Goal: Check status: Check status

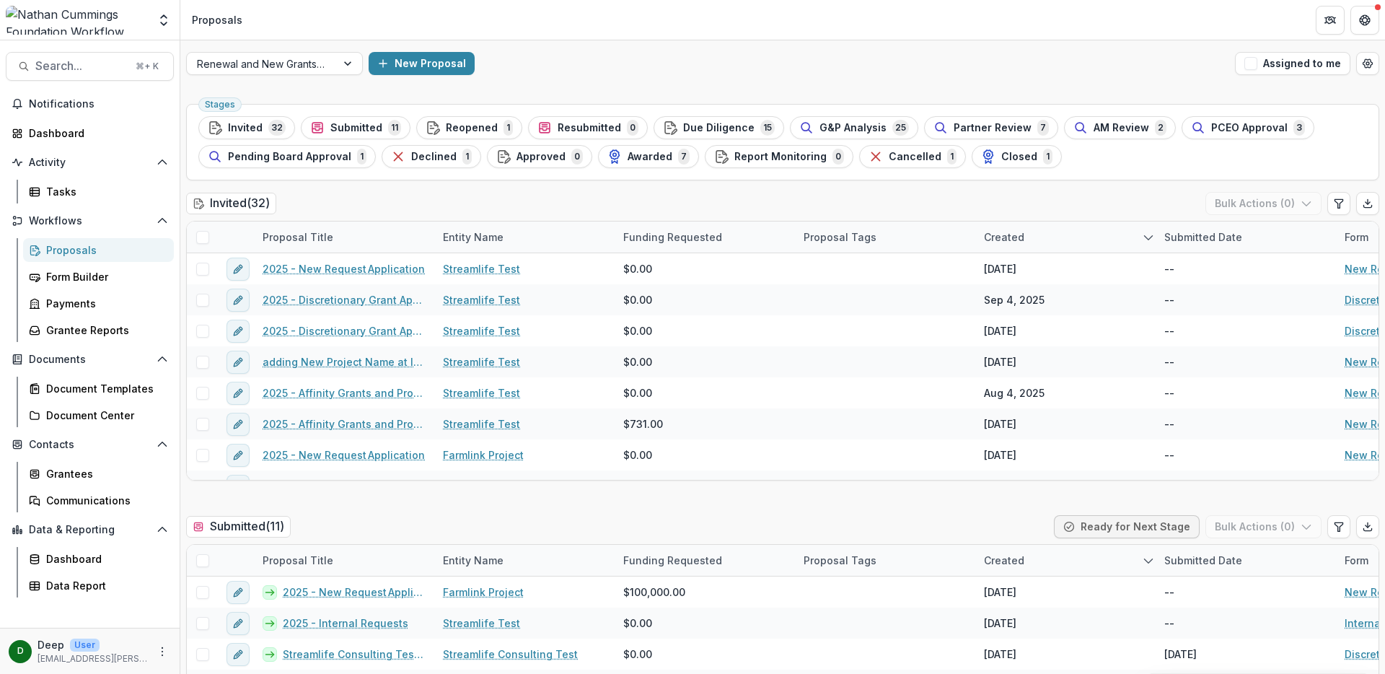
click at [407, 200] on div "Invited ( 32 ) Bulk Actions ( 0 )" at bounding box center [782, 206] width 1193 height 29
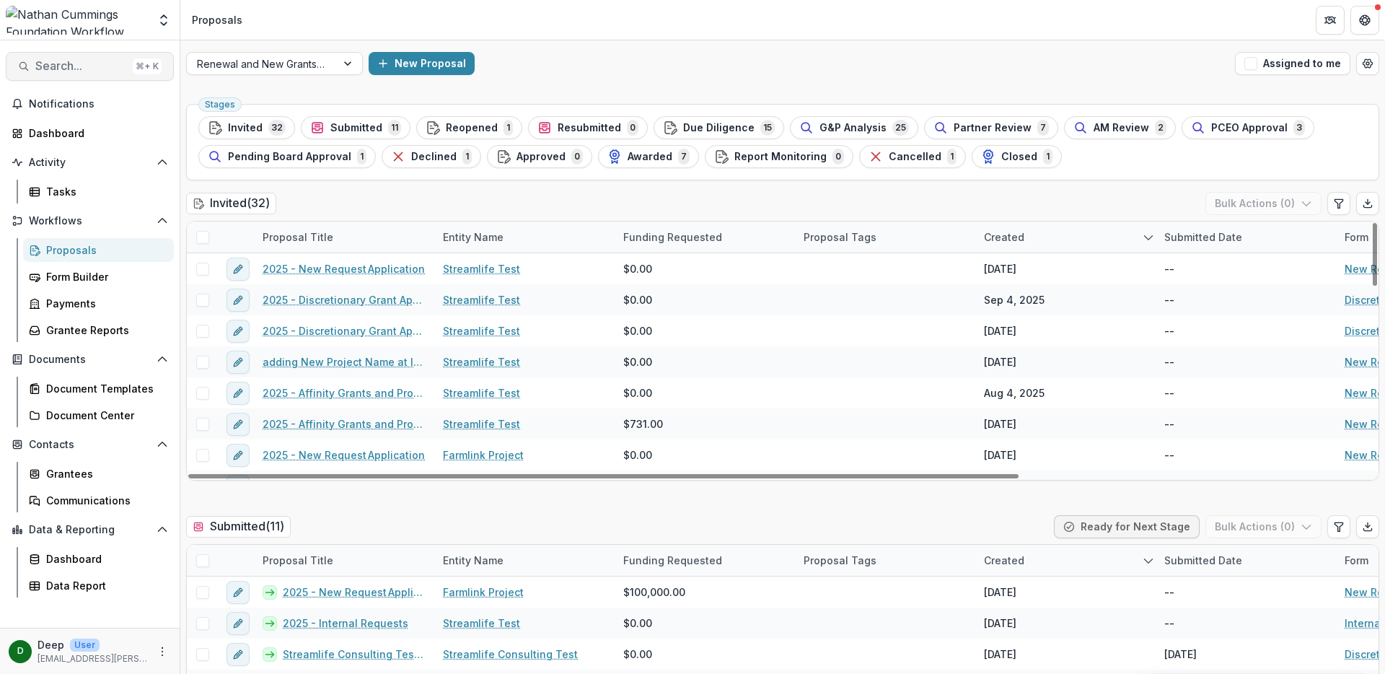
click at [89, 65] on span "Search..." at bounding box center [81, 66] width 92 height 14
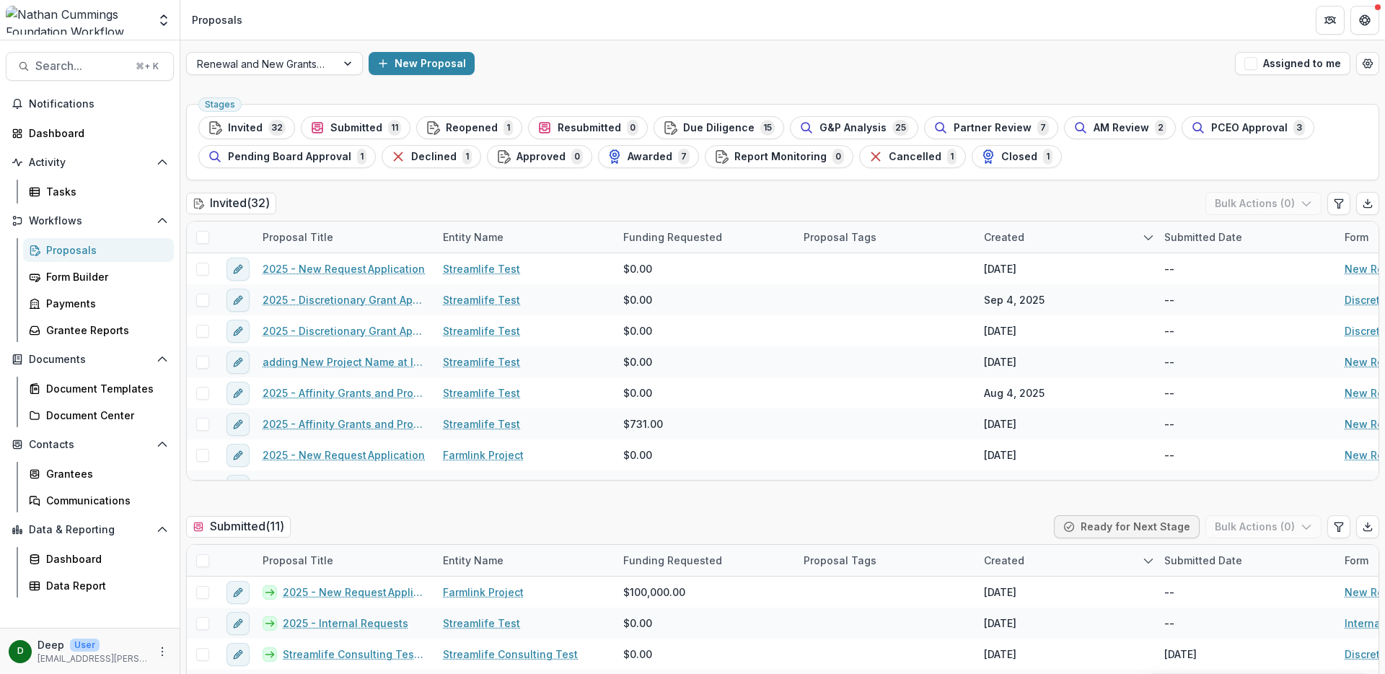
type input "**********"
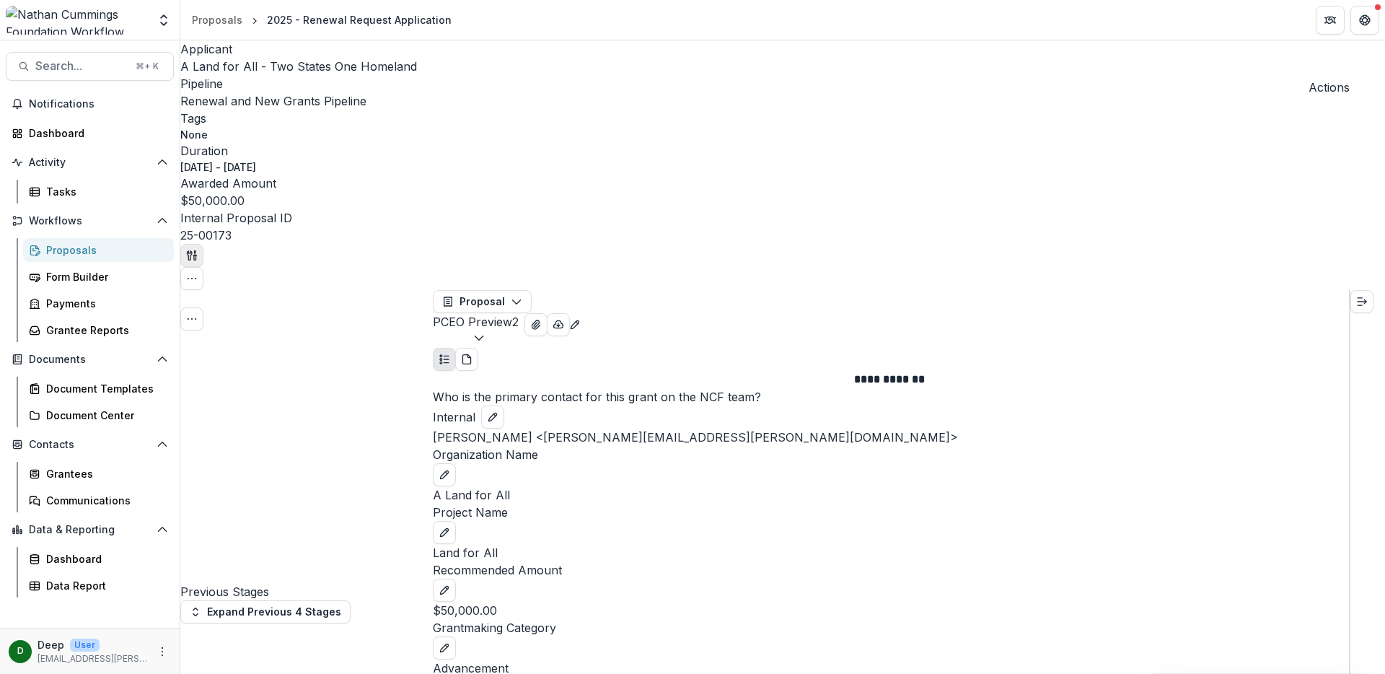
click at [195, 251] on line "button" at bounding box center [195, 253] width 0 height 4
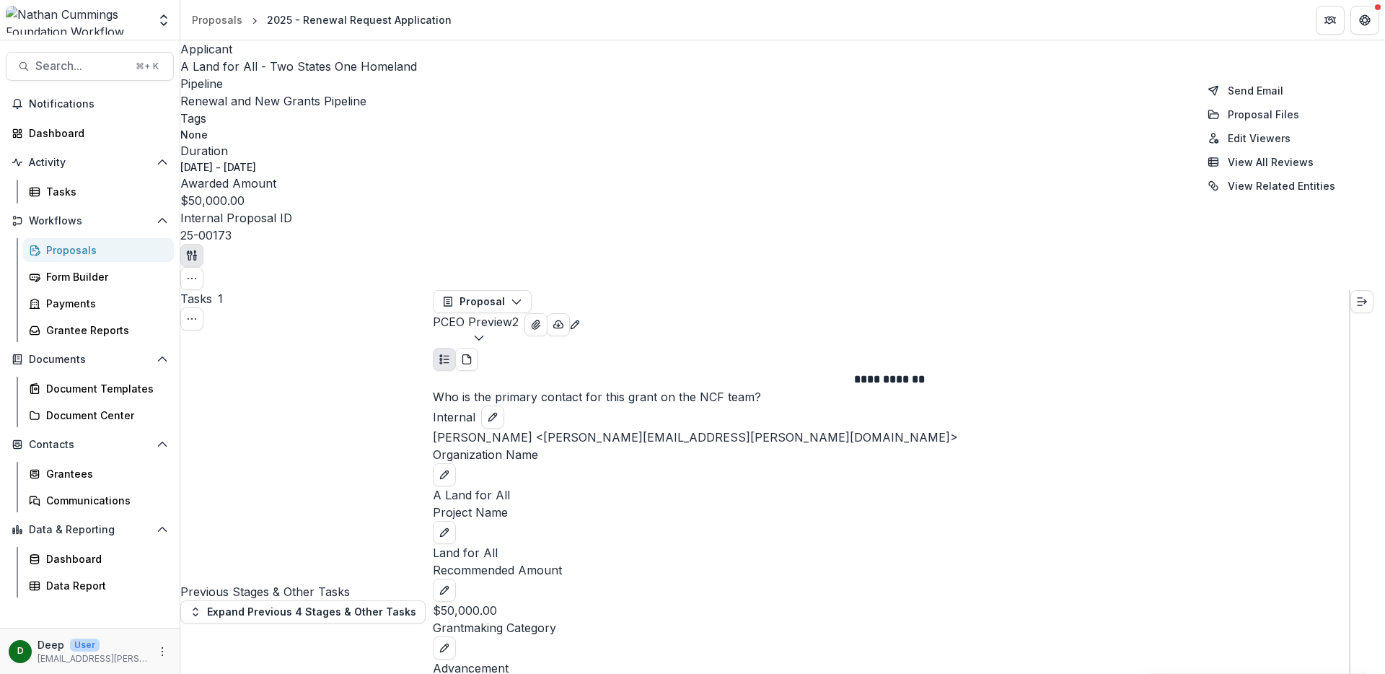
click at [1230, 56] on div "Applicant A Land for All - Two States One Homeland Pipeline Renewal and New Gra…" at bounding box center [782, 165] width 1204 height 250
click at [198, 273] on icon "button" at bounding box center [192, 279] width 12 height 12
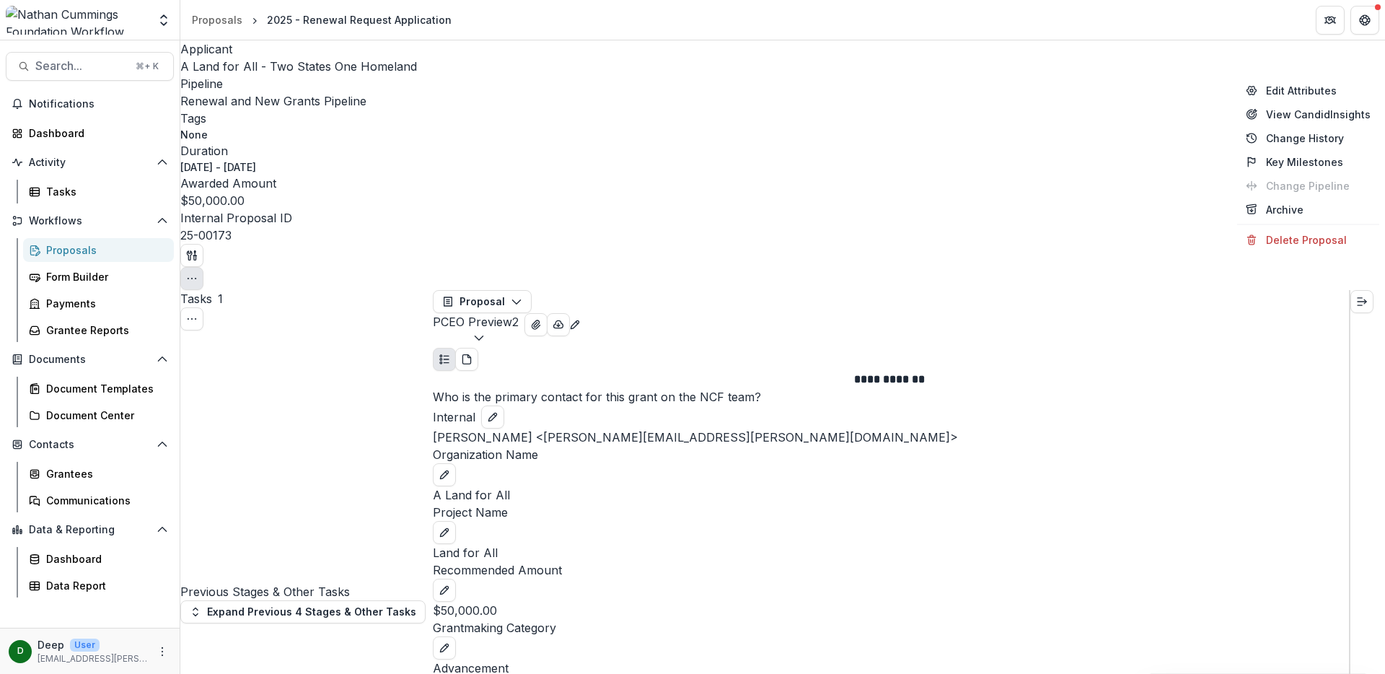
click at [198, 273] on icon "button" at bounding box center [192, 279] width 12 height 12
click at [258, 63] on span "A Land for All - Two States One Homeland" at bounding box center [298, 66] width 237 height 14
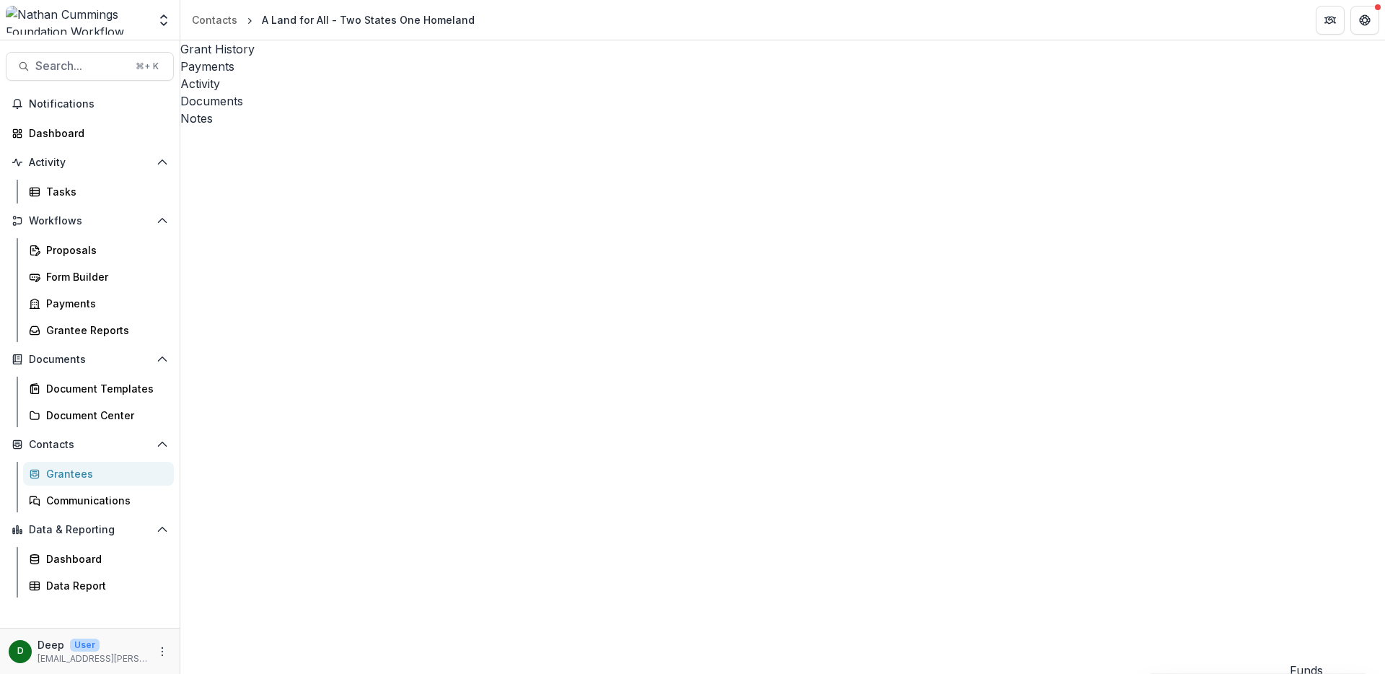
click at [304, 58] on div "Payments" at bounding box center [782, 66] width 1204 height 17
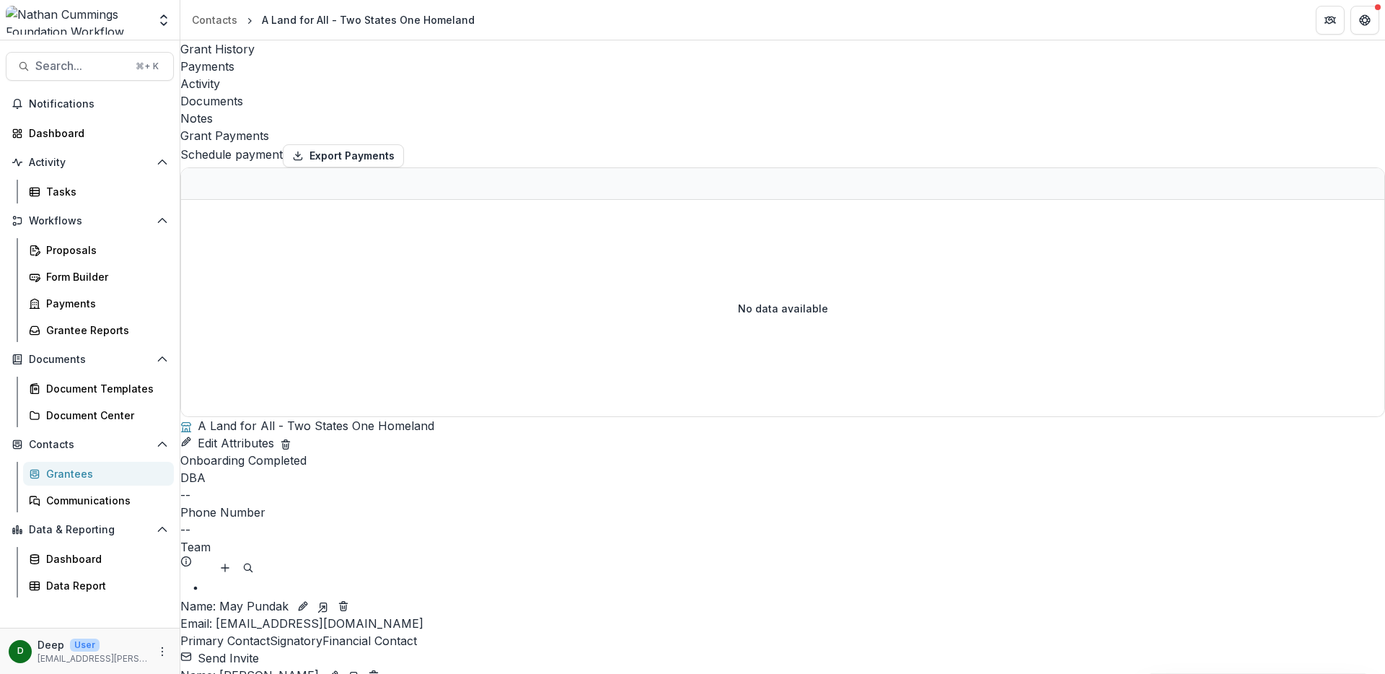
click at [374, 75] on div "Activity" at bounding box center [782, 83] width 1204 height 17
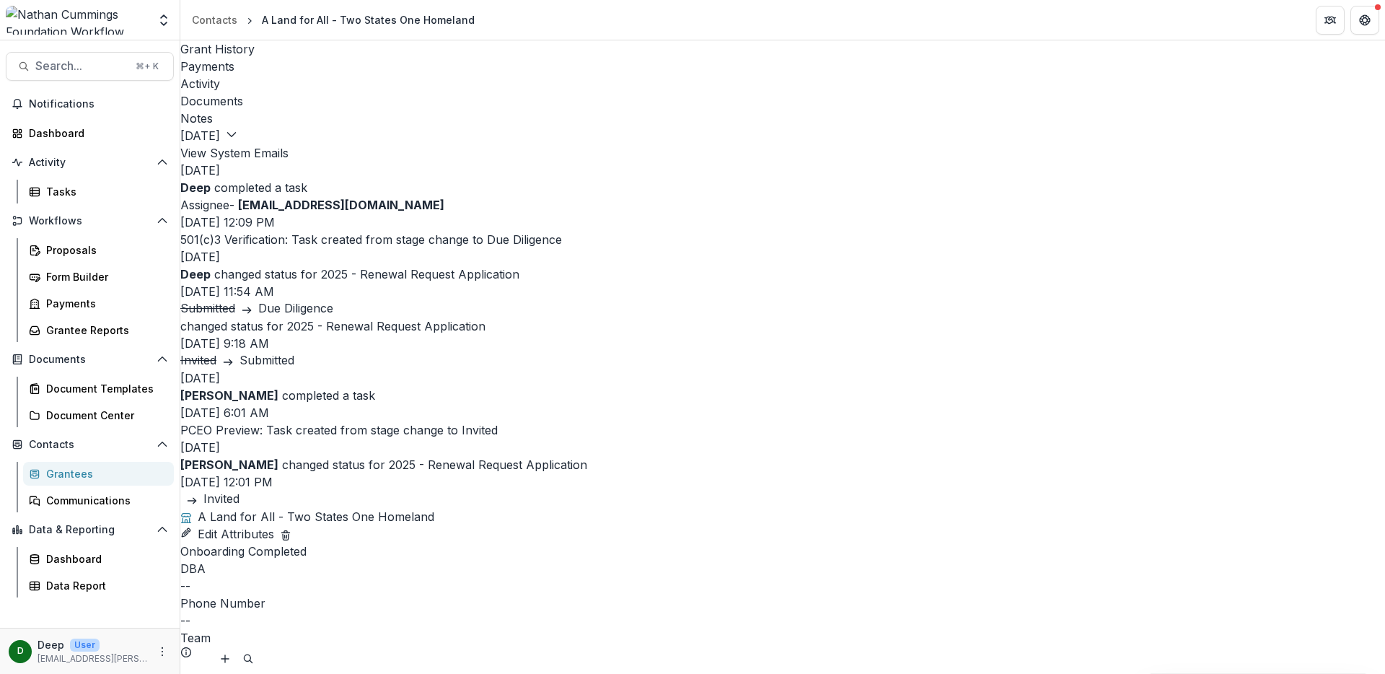
scroll to position [9, 0]
click at [288, 144] on button "View System Emails" at bounding box center [234, 152] width 108 height 17
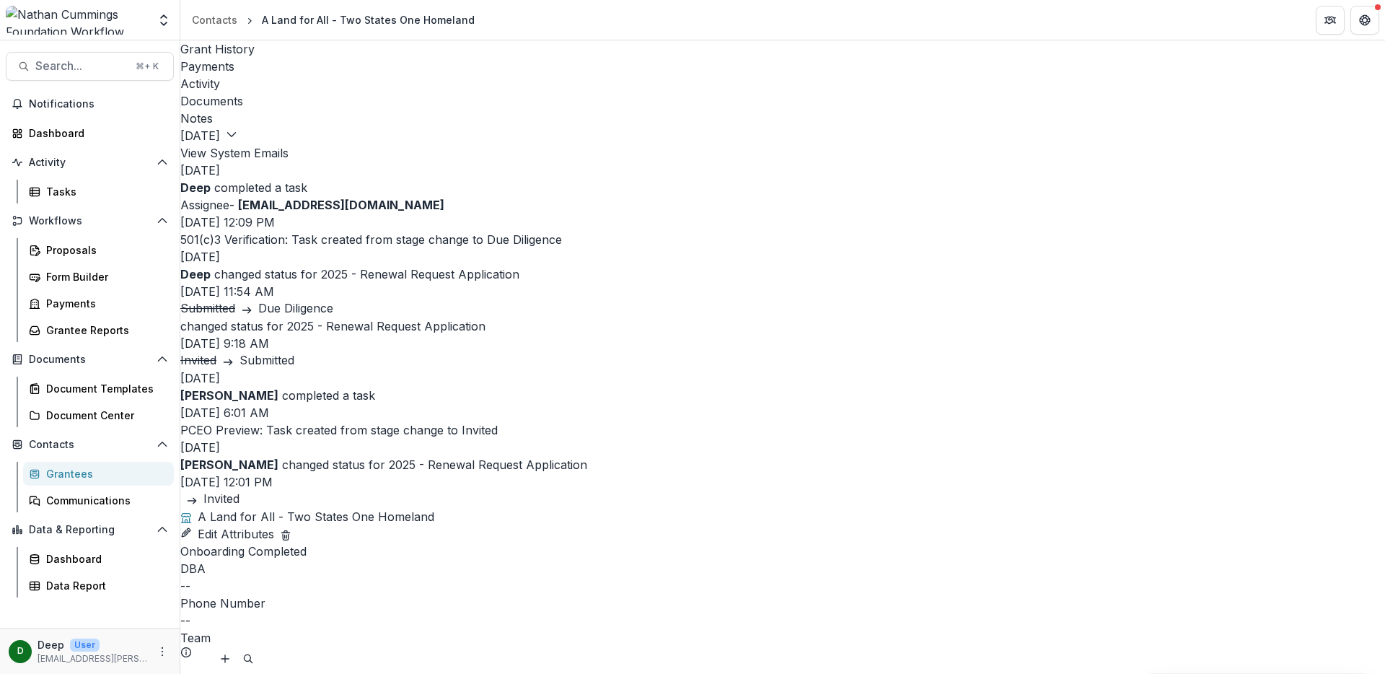
scroll to position [351, 0]
drag, startPoint x: 440, startPoint y: 144, endPoint x: 709, endPoint y: 404, distance: 373.9
copy div "Loremip: DOL: Sitametcon Adipiscinge Seddoeius Te: inc@utlaboreetd.mag, aliquae…"
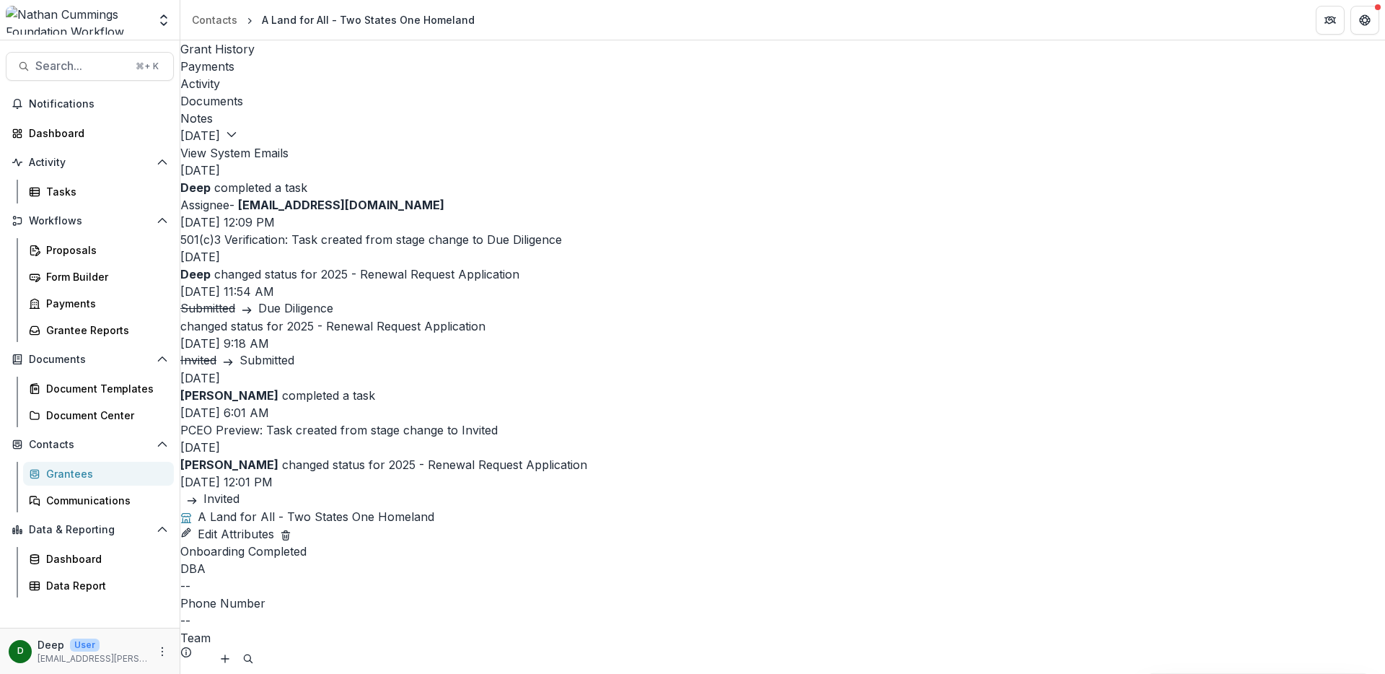
click at [288, 144] on button "View System Emails" at bounding box center [234, 152] width 108 height 17
drag, startPoint x: 440, startPoint y: 229, endPoint x: 709, endPoint y: 304, distance: 279.3
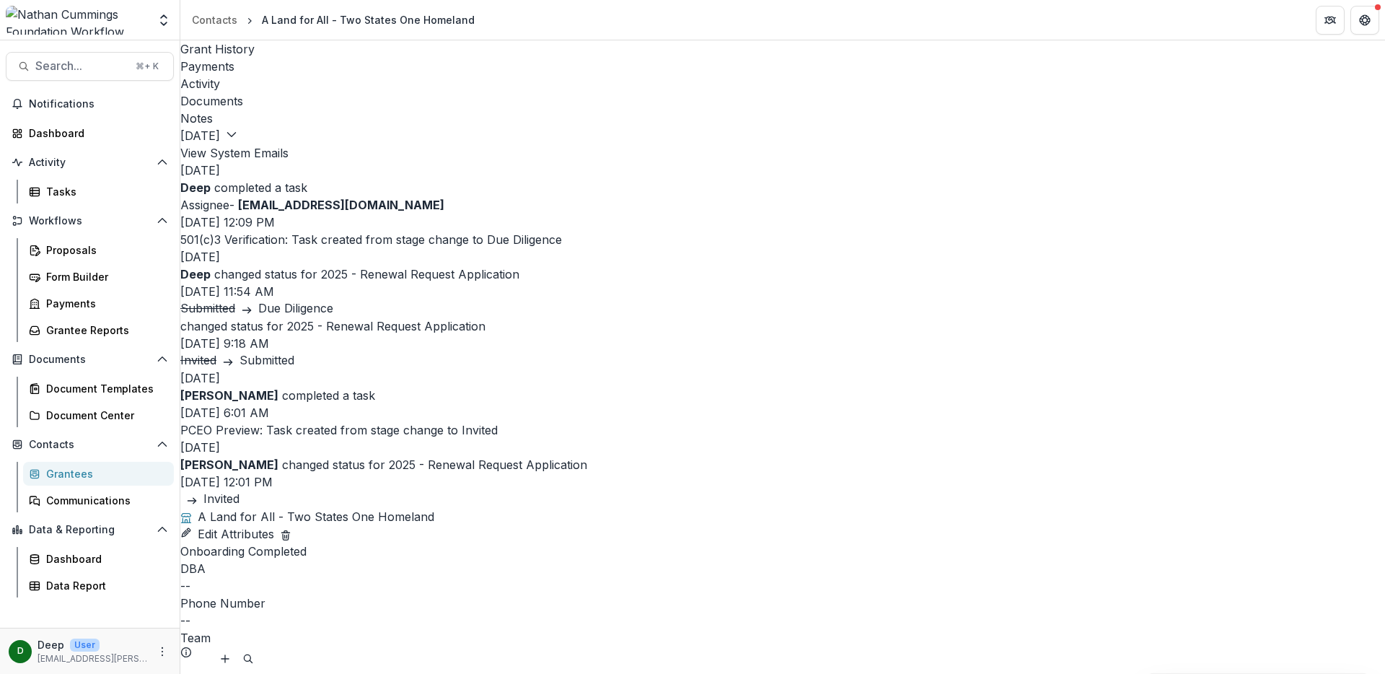
copy div "Loremip: DOL Sitametcon Adipiscinge Seddoeius Te: inc@utlaboreetd.mag, aliquae@…"
